Goal: Information Seeking & Learning: Check status

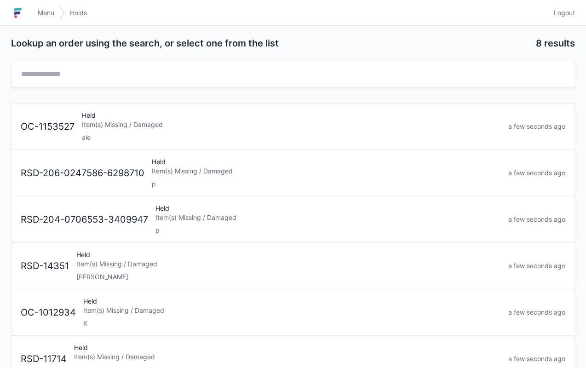
click at [122, 127] on div "Item(s) Missing / Damaged" at bounding box center [291, 124] width 419 height 9
